Goal: Navigation & Orientation: Find specific page/section

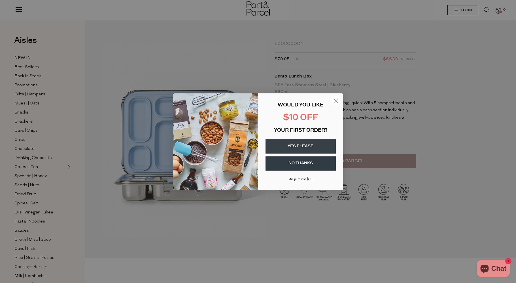
click at [414, 63] on div "Close dialog WOULD YOU LIKE $10 OFF YOUR FIRST ORDER? YES PLEASE NO THANKS Min …" at bounding box center [258, 141] width 516 height 283
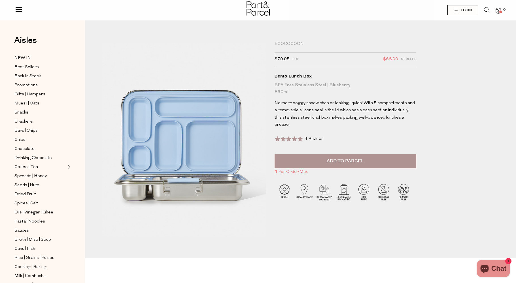
click at [295, 43] on div "Ecococoon" at bounding box center [346, 44] width 142 height 6
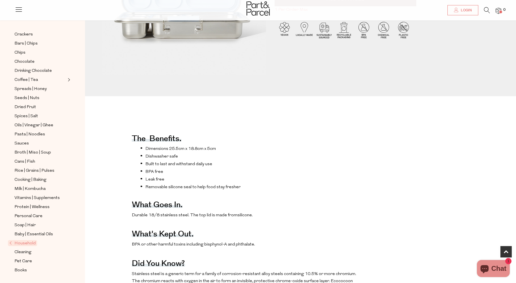
scroll to position [164, 0]
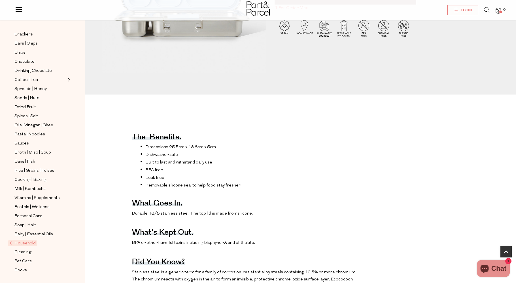
click at [10, 243] on span "Household" at bounding box center [22, 243] width 29 height 6
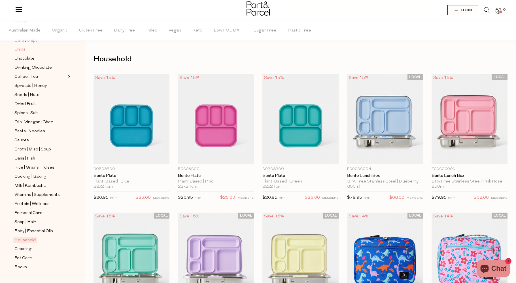
scroll to position [121, 0]
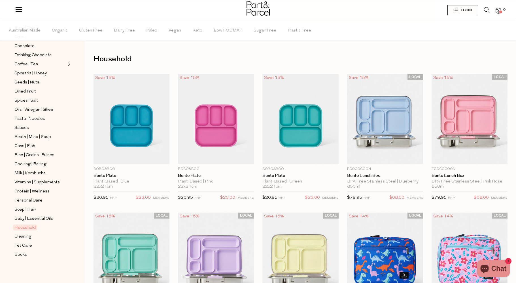
click at [24, 228] on span "Household" at bounding box center [25, 227] width 24 height 6
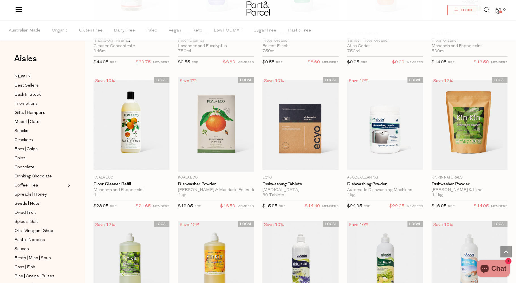
scroll to position [709, 0]
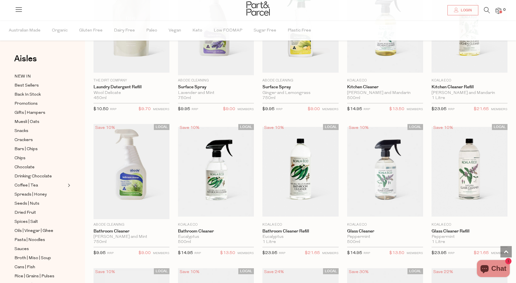
scroll to position [1772, 0]
